Goal: Transaction & Acquisition: Purchase product/service

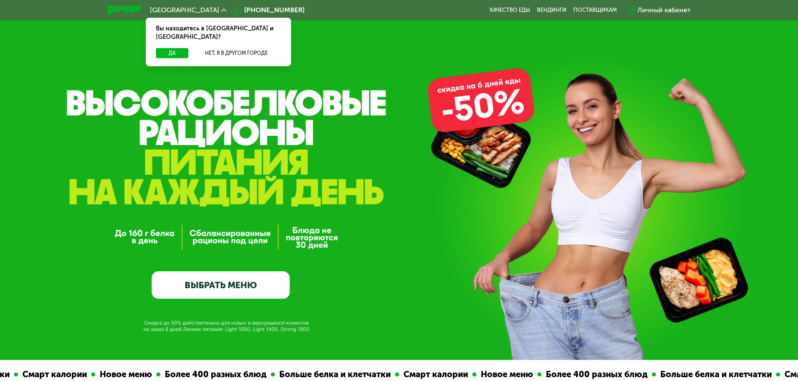
click at [253, 278] on link "ВЫБРАТЬ МЕНЮ" at bounding box center [221, 286] width 138 height 28
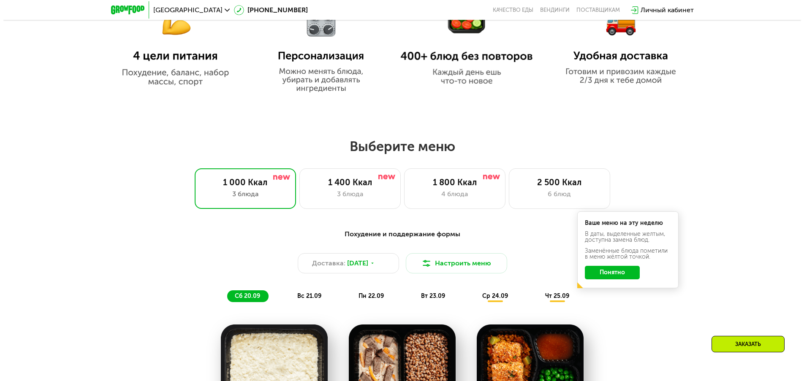
scroll to position [694, 0]
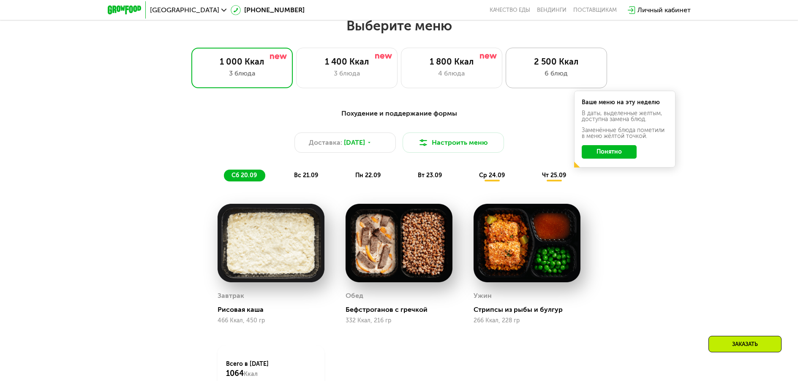
click at [544, 87] on div "2 500 Ккал 6 блюд" at bounding box center [556, 68] width 101 height 41
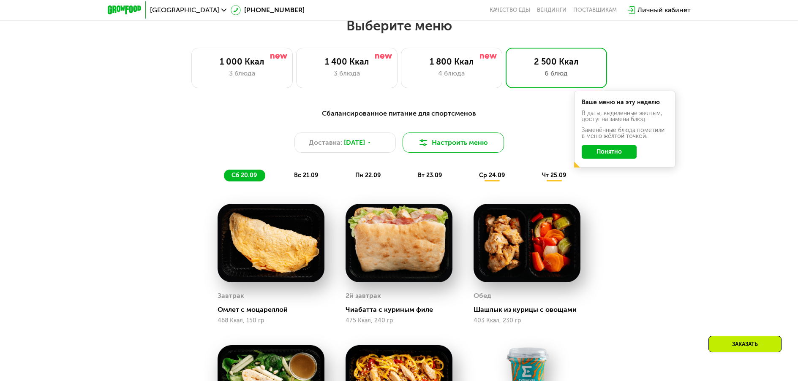
click at [477, 151] on button "Настроить меню" at bounding box center [453, 143] width 101 height 20
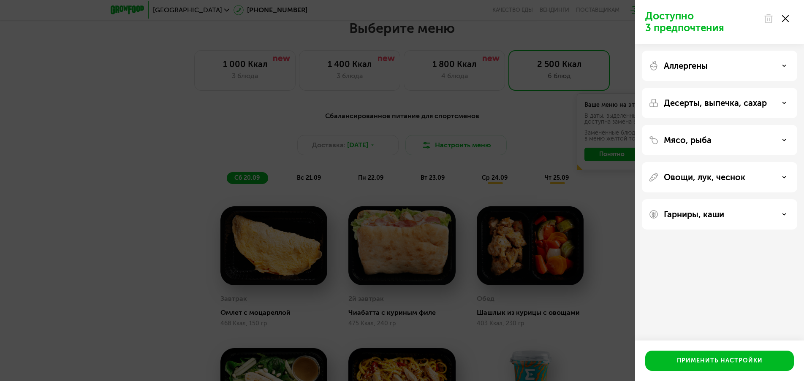
click at [750, 68] on div "Аллергены" at bounding box center [720, 66] width 142 height 10
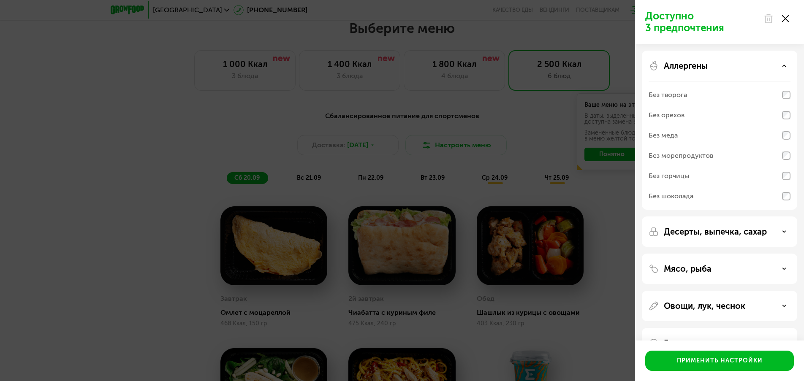
click at [783, 66] on icon at bounding box center [784, 66] width 4 height 4
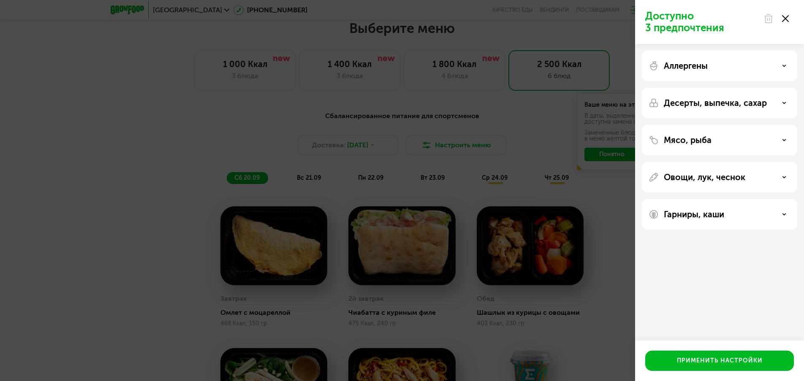
click at [775, 179] on div "Овощи, лук, чеснок" at bounding box center [720, 177] width 142 height 10
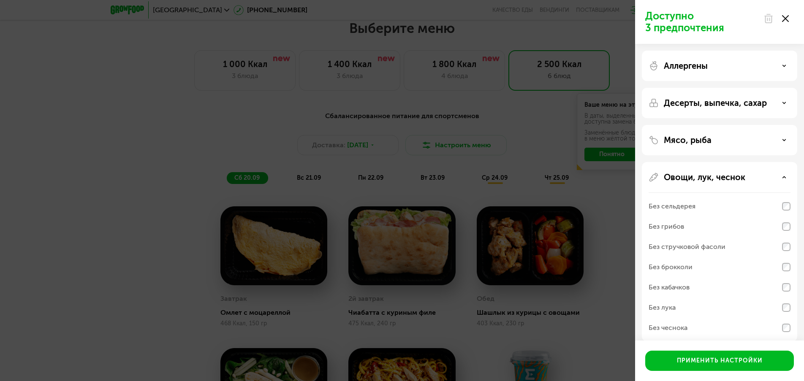
click at [775, 179] on div "Овощи, лук, чеснок" at bounding box center [720, 177] width 142 height 10
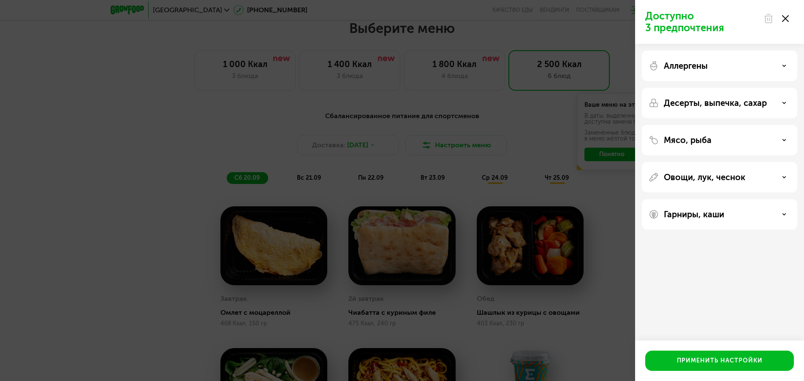
click at [774, 109] on div "Десерты, выпечка, сахар" at bounding box center [719, 103] width 155 height 30
click at [781, 104] on div "Десерты, выпечка, сахар" at bounding box center [720, 103] width 142 height 10
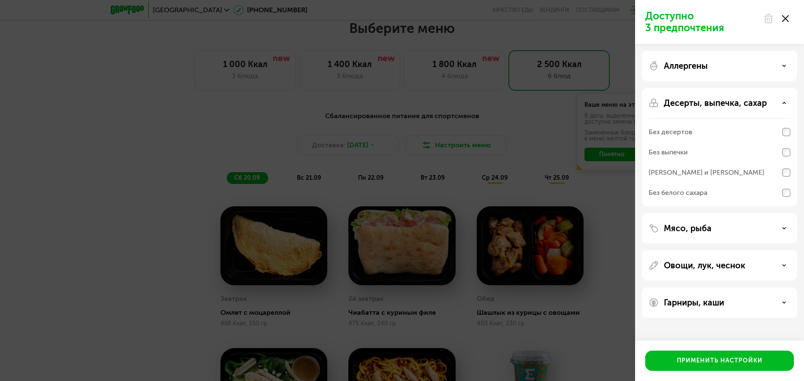
drag, startPoint x: 781, startPoint y: 104, endPoint x: 774, endPoint y: 123, distance: 19.9
click at [774, 123] on div "Десерты, выпечка, сахар Без десертов Без выпечки Без сэндвичей и круассанов Без…" at bounding box center [719, 147] width 155 height 119
click at [787, 157] on div "Без выпечки" at bounding box center [720, 152] width 142 height 20
click at [764, 305] on div "Гарниры, каши" at bounding box center [720, 303] width 142 height 10
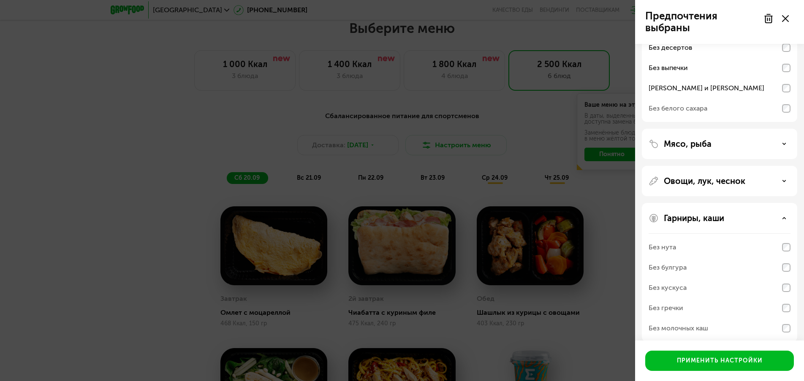
scroll to position [94, 0]
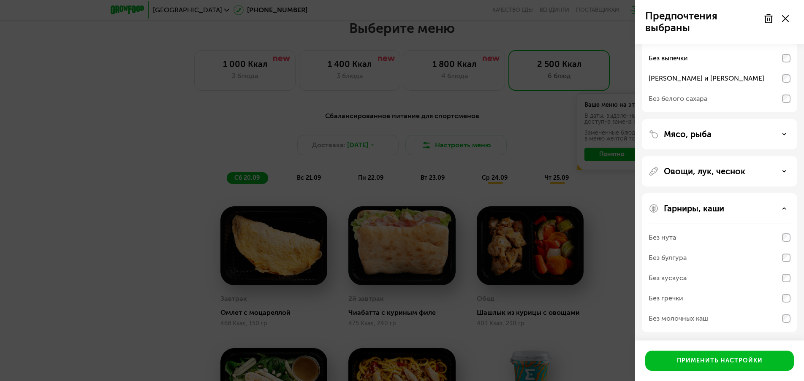
click at [789, 323] on div "Без молочных каш" at bounding box center [720, 319] width 142 height 20
click at [786, 324] on div "Без молочных каш" at bounding box center [720, 319] width 142 height 20
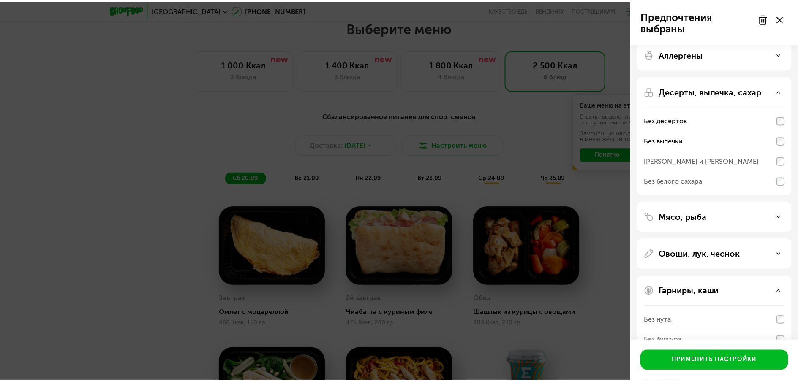
scroll to position [10, 0]
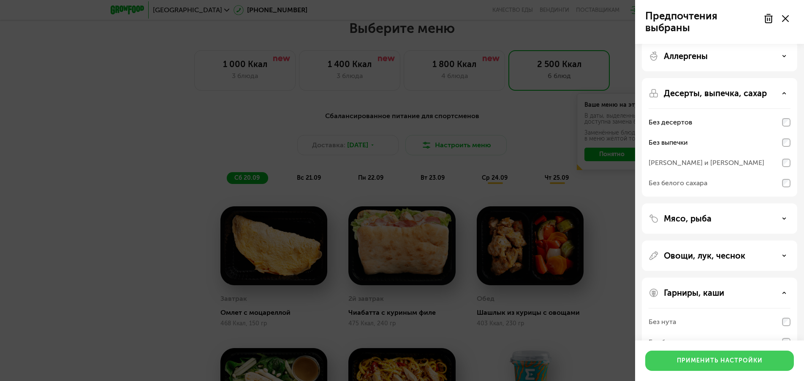
click at [698, 361] on div "Применить настройки" at bounding box center [720, 361] width 86 height 8
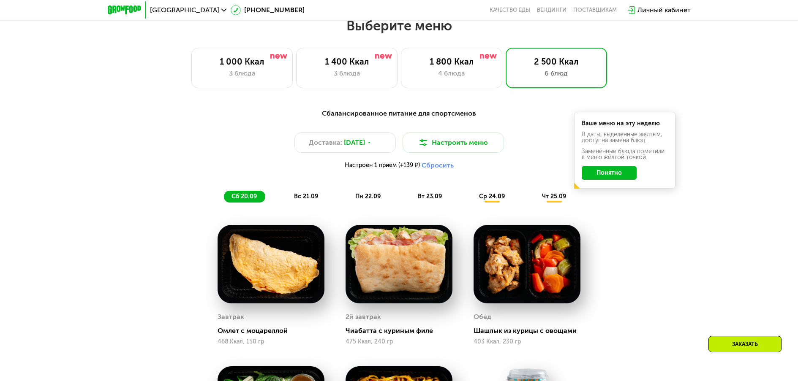
click at [616, 185] on div "Ваше меню на эту неделю В даты, выделенные желтым, доступна замена блюд. Заменё…" at bounding box center [624, 150] width 101 height 77
click at [614, 180] on button "Понятно" at bounding box center [609, 173] width 55 height 14
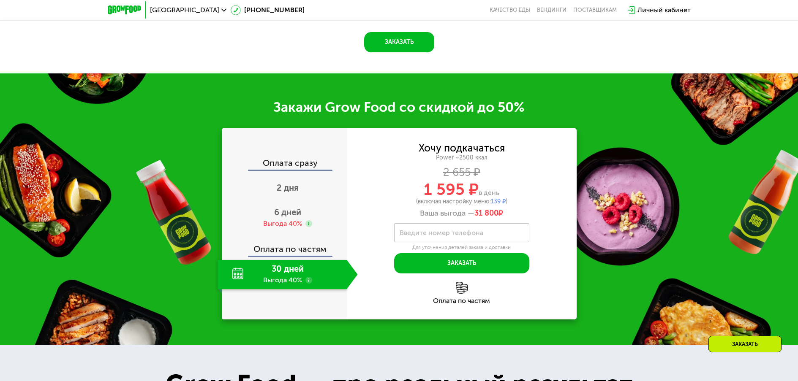
scroll to position [1098, 0]
